Goal: Contribute content: Contribute content

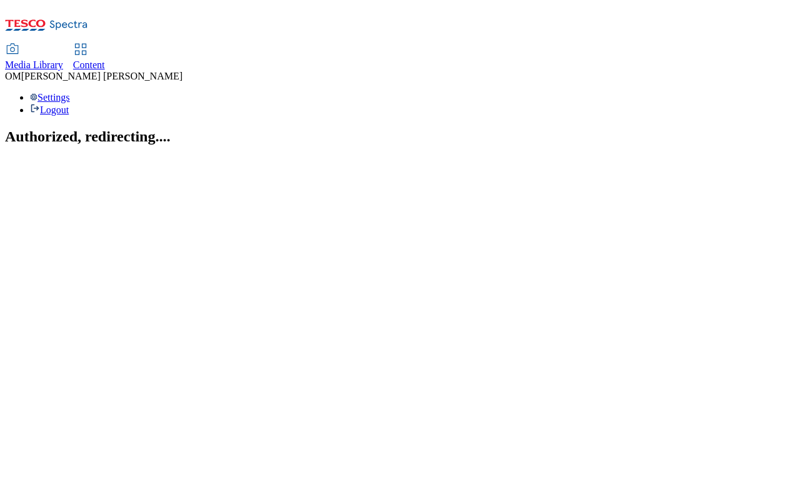
click at [63, 59] on div "Media Library" at bounding box center [34, 64] width 58 height 11
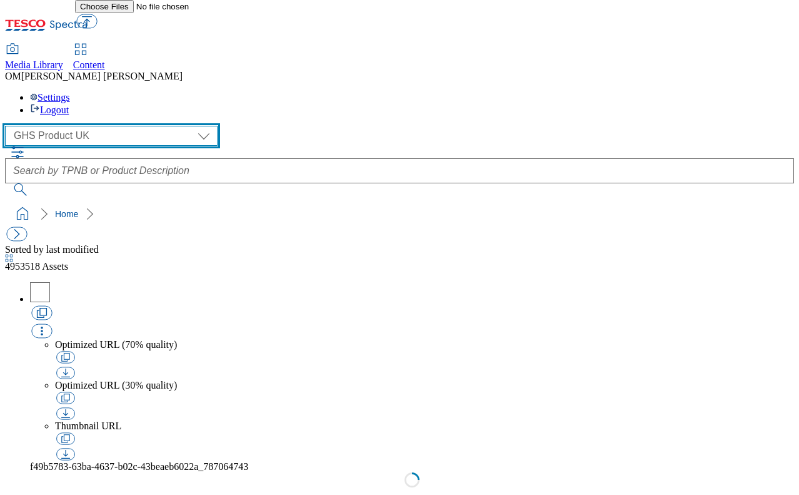
click at [121, 126] on select "GHS Marketing UK GHS Product UK ghs-roi" at bounding box center [111, 136] width 213 height 20
select select "flare-ghs-mktg"
click at [9, 126] on select "GHS Marketing UK GHS Product UK ghs-roi" at bounding box center [111, 136] width 213 height 20
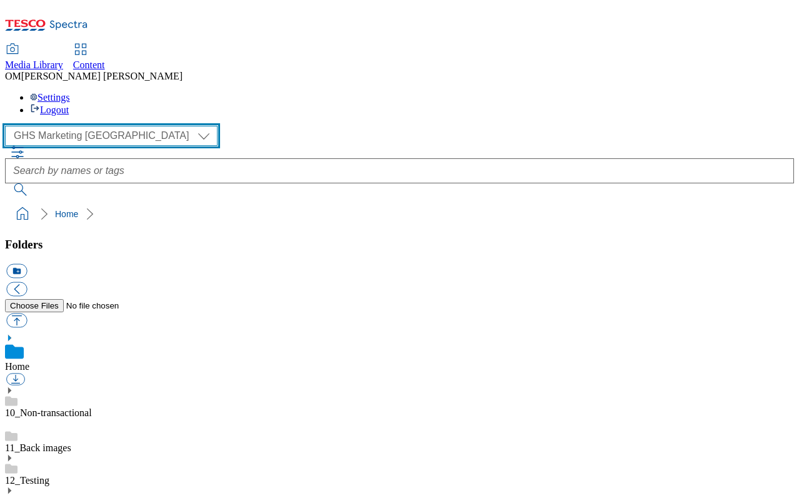
scroll to position [59, 0]
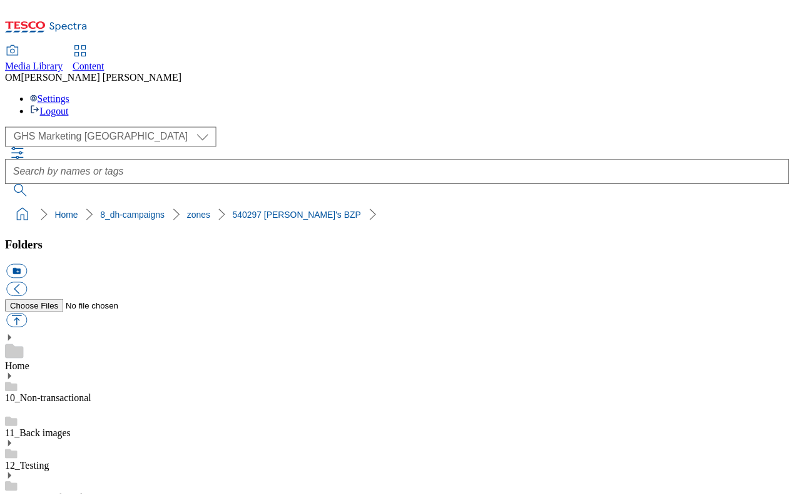
scroll to position [1731, 0]
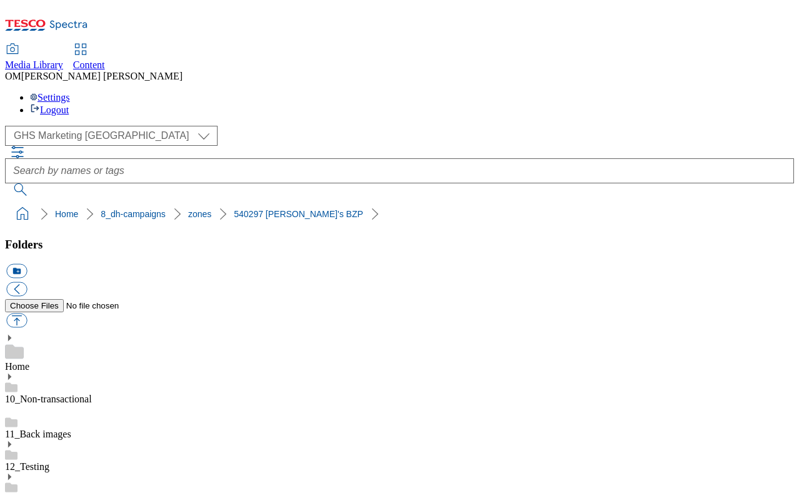
click at [27, 313] on button "button" at bounding box center [16, 320] width 21 height 14
type input "C:\fakepath\541994-SGS-Brand-Zone-Page-buylistheader_v3.png"
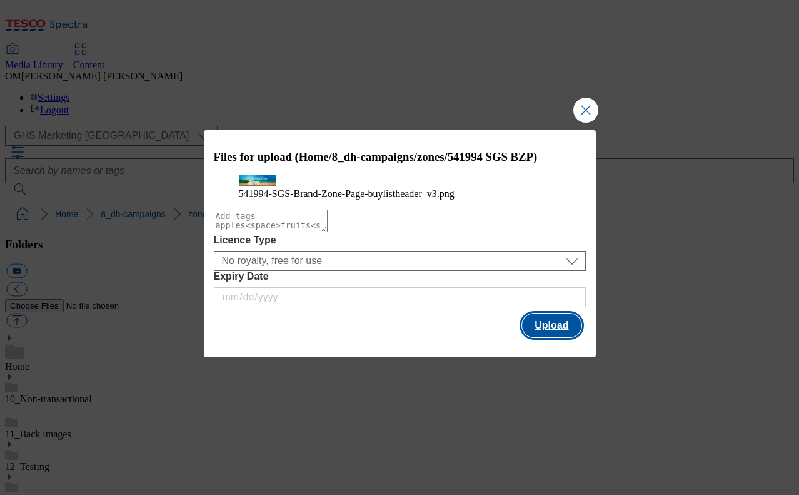
click at [560, 337] on button "Upload" at bounding box center [551, 325] width 59 height 24
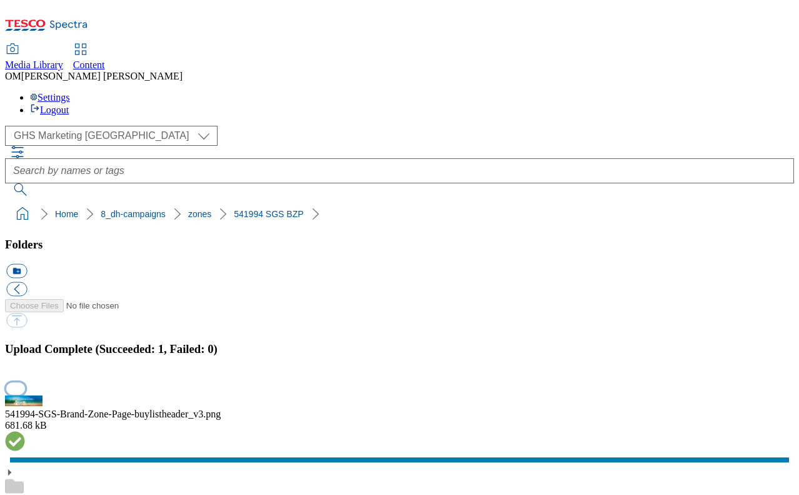
click at [25, 382] on button "button" at bounding box center [15, 388] width 19 height 12
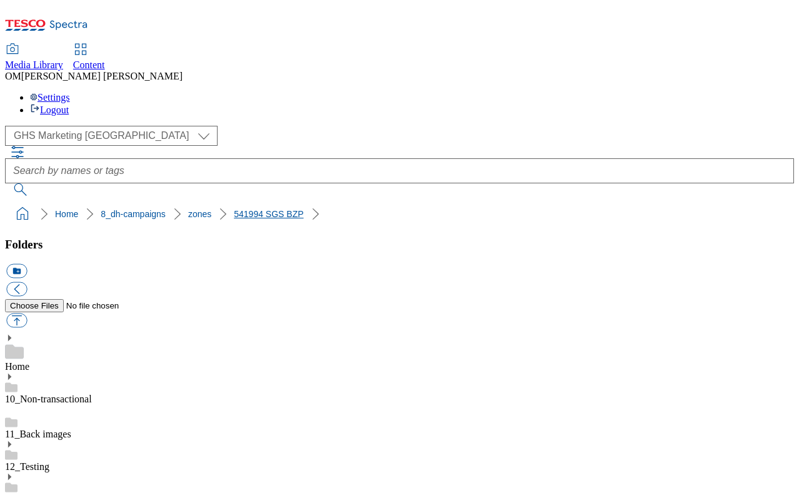
click at [234, 209] on link "541994 SGS BZP" at bounding box center [268, 214] width 69 height 10
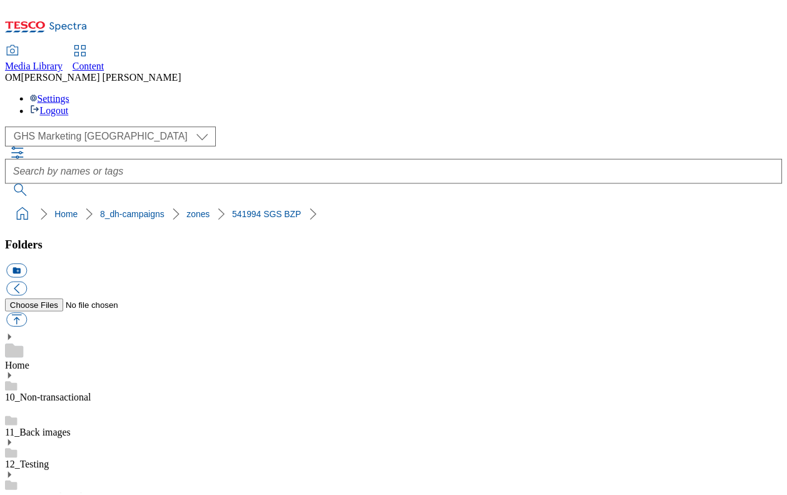
scroll to position [1751, 0]
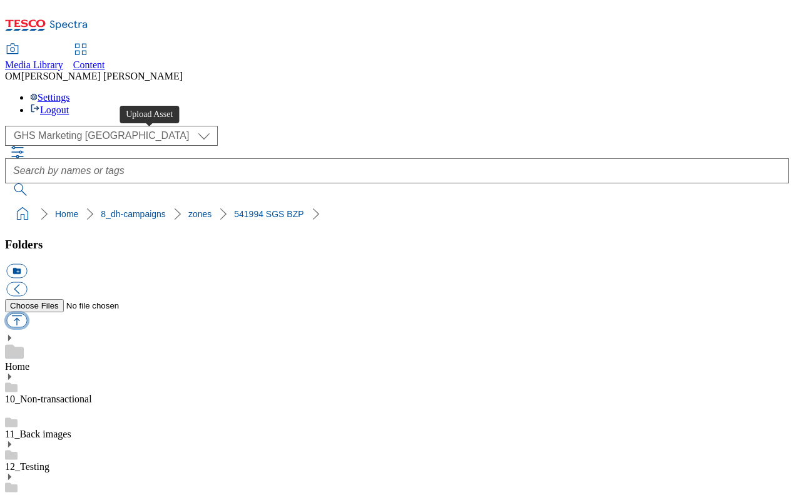
click at [27, 313] on button "button" at bounding box center [16, 320] width 21 height 14
type input "C:\fakepath\541994-SGS-Brand-Zone-Page-buylistheader_v3.png"
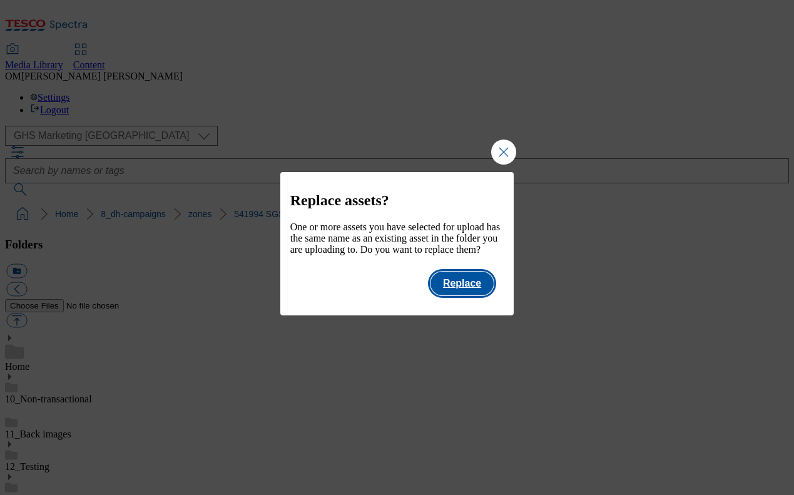
click at [469, 293] on button "Replace" at bounding box center [461, 283] width 63 height 24
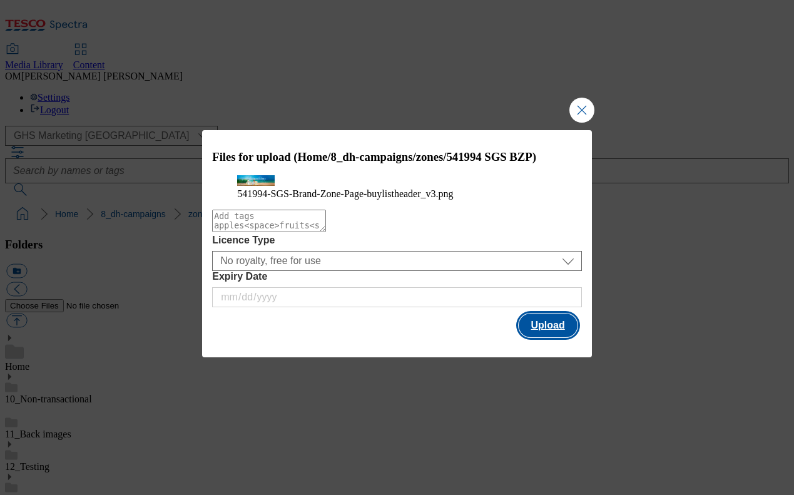
click at [548, 337] on button "Upload" at bounding box center [547, 325] width 59 height 24
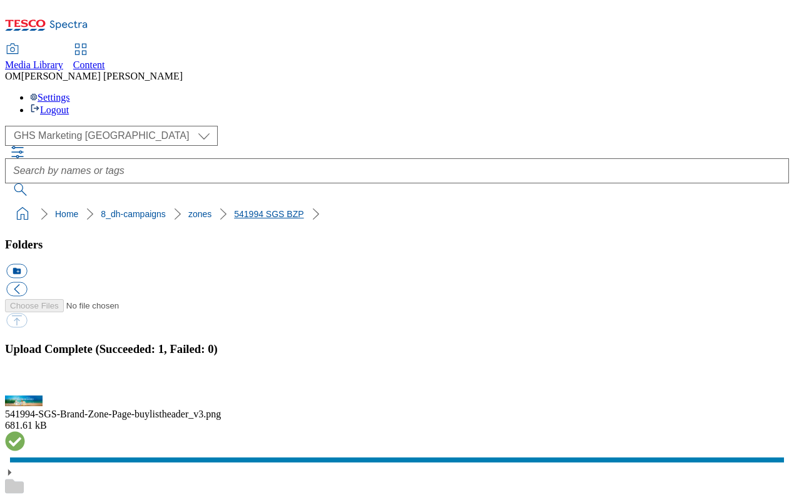
click at [234, 209] on link "541994 SGS BZP" at bounding box center [268, 214] width 69 height 10
